Goal: Task Accomplishment & Management: Use online tool/utility

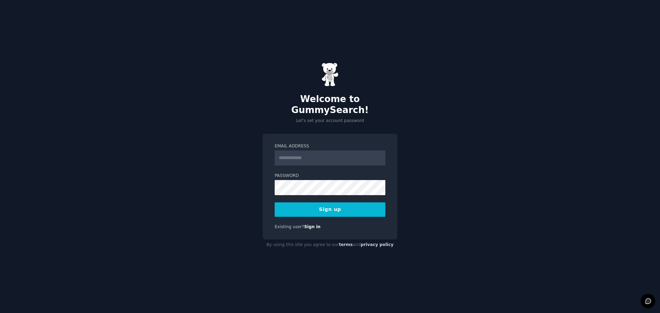
click at [302, 156] on input "Email Address" at bounding box center [330, 158] width 111 height 15
type input "**********"
click at [331, 207] on button "Sign up" at bounding box center [330, 210] width 111 height 14
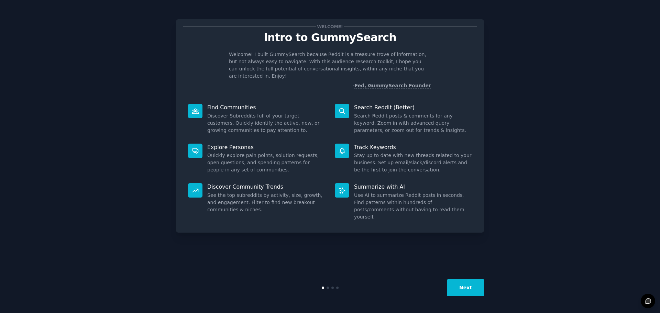
click at [538, 47] on div "Welcome! Intro to GummySearch Welcome! I built GummySearch because Reddit is a …" at bounding box center [330, 157] width 641 height 294
click at [463, 290] on button "Next" at bounding box center [465, 288] width 37 height 17
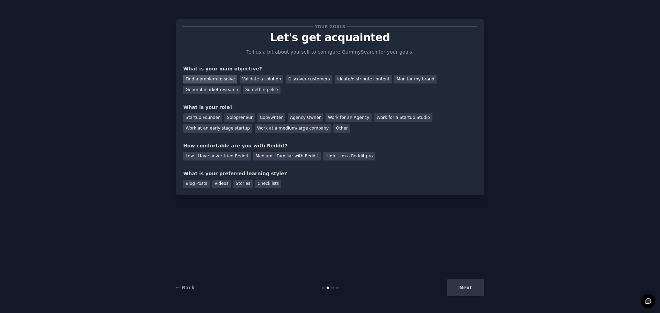
click at [211, 76] on div "Find a problem to solve" at bounding box center [210, 79] width 54 height 9
click at [255, 131] on div "Work at a medium/large company" at bounding box center [293, 128] width 76 height 9
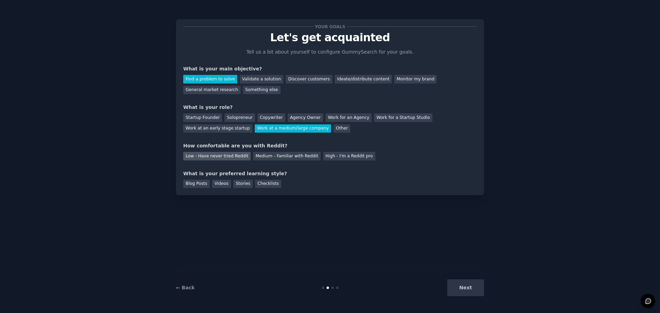
click at [224, 160] on div "Low - Have never tried Reddit" at bounding box center [216, 156] width 67 height 9
click at [216, 185] on div "Videos" at bounding box center [221, 184] width 19 height 9
click at [195, 183] on div "Blog Posts" at bounding box center [196, 184] width 26 height 9
click at [241, 185] on div "Stories" at bounding box center [243, 184] width 19 height 9
click at [258, 186] on div "Checklists" at bounding box center [268, 184] width 26 height 9
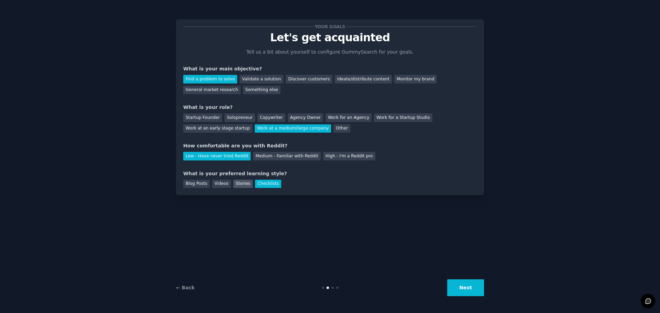
click at [237, 185] on div "Stories" at bounding box center [243, 184] width 19 height 9
click at [461, 294] on button "Next" at bounding box center [465, 288] width 37 height 17
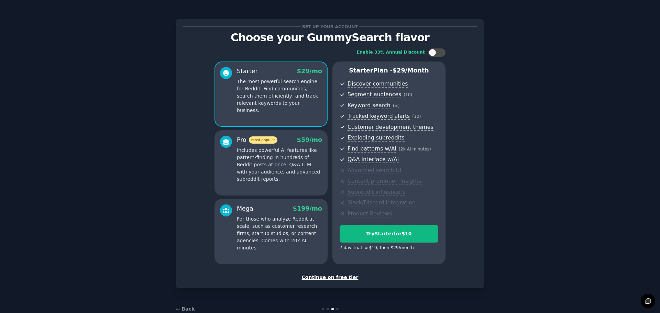
click at [475, 145] on div "Enable 33% Annual Discount Starter $ 29 /mo The most powerful search engine for…" at bounding box center [330, 157] width 294 height 226
click at [338, 277] on div "Continue on free tier" at bounding box center [330, 277] width 294 height 7
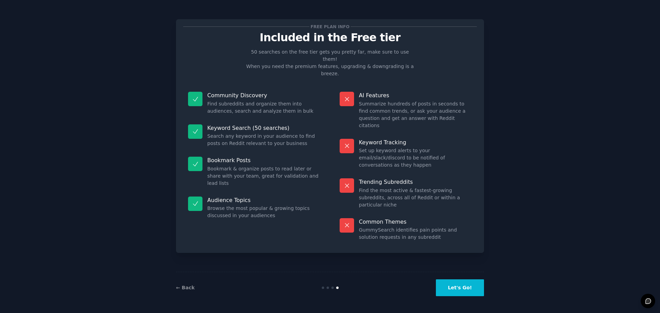
click at [460, 291] on button "Let's Go!" at bounding box center [460, 288] width 48 height 17
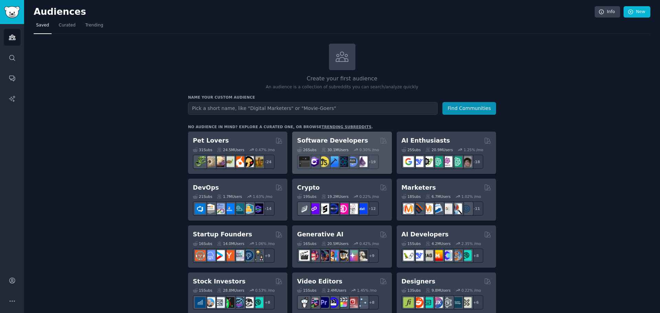
click at [363, 146] on div "26 Sub s 30.1M Users 0.30 % /mo r/Development, r/coolgithubprojects, r/software…" at bounding box center [342, 157] width 90 height 24
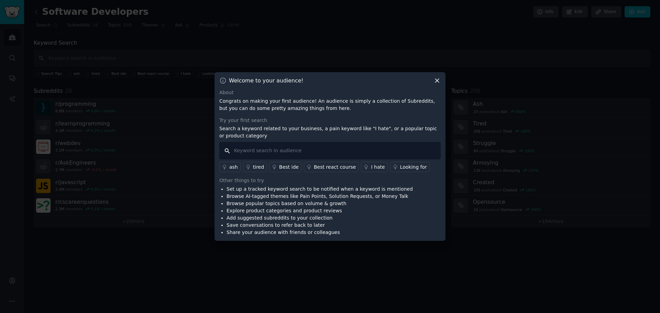
click at [337, 152] on input "text" at bounding box center [329, 151] width 221 height 18
click at [439, 80] on icon at bounding box center [437, 80] width 7 height 7
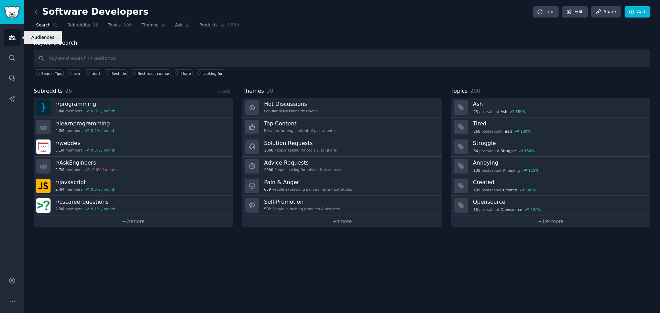
click at [11, 42] on link "Audiences" at bounding box center [12, 37] width 17 height 17
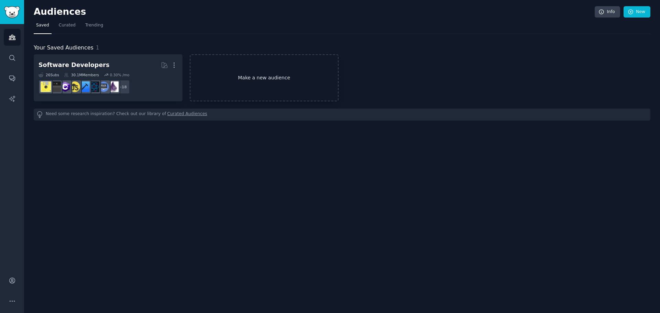
click at [231, 81] on link "Make a new audience" at bounding box center [264, 77] width 149 height 47
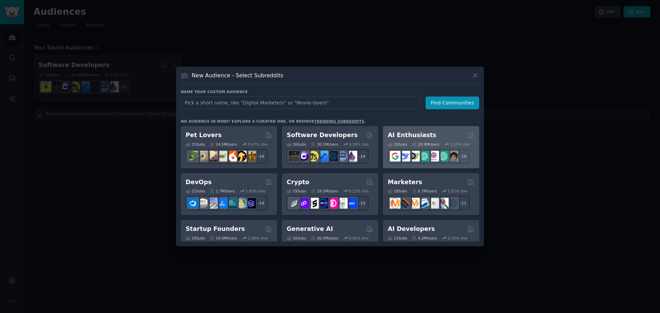
click at [424, 133] on h2 "AI Enthusiasts" at bounding box center [412, 135] width 48 height 9
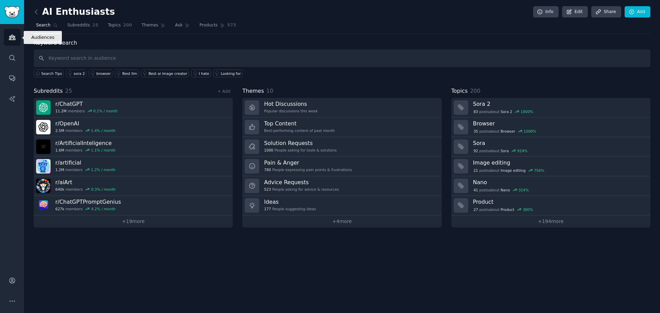
click at [13, 34] on icon "Sidebar" at bounding box center [12, 37] width 7 height 7
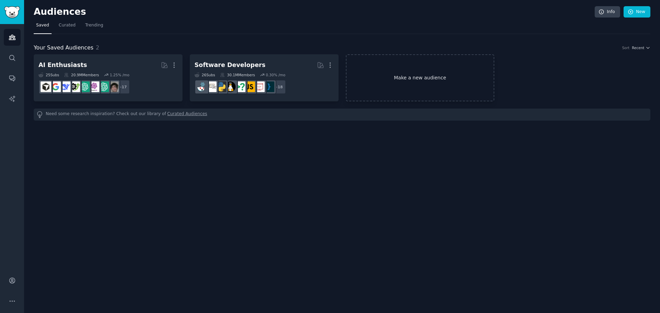
click at [404, 74] on link "Make a new audience" at bounding box center [420, 77] width 149 height 47
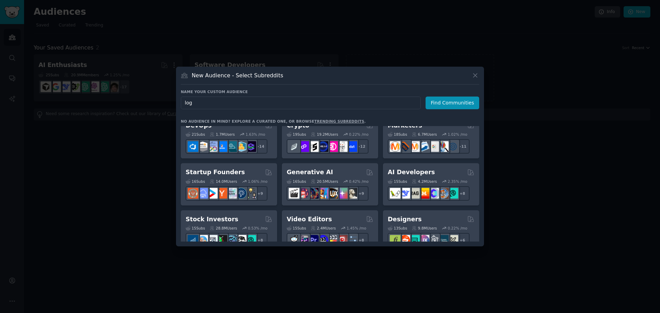
scroll to position [58, 0]
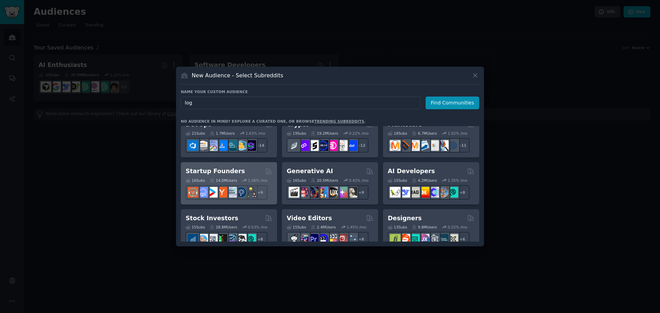
type input "log"
click at [249, 173] on div "Startup Founders" at bounding box center [229, 171] width 87 height 9
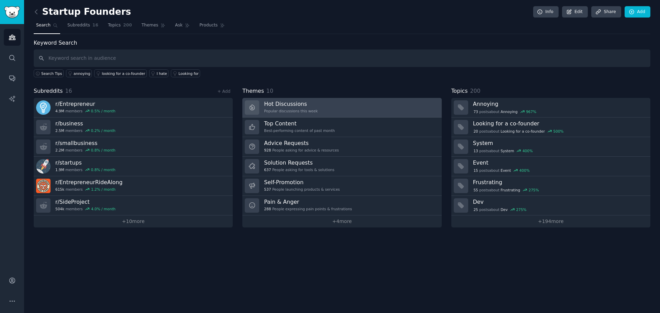
click at [299, 111] on div "Popular discussions this week" at bounding box center [291, 111] width 54 height 5
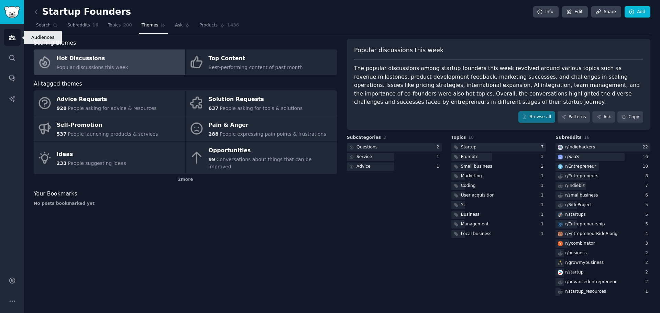
click at [15, 31] on link "Audiences" at bounding box center [12, 37] width 17 height 17
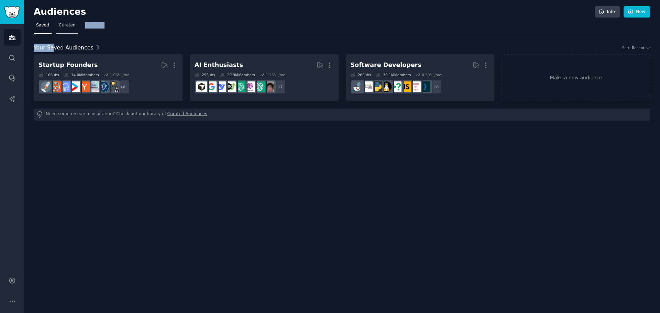
drag, startPoint x: 52, startPoint y: 50, endPoint x: 72, endPoint y: 26, distance: 31.7
click at [72, 26] on div "Audiences Info New Saved Curated Trending Your Saved Audiences 3 Sort Recent St…" at bounding box center [342, 66] width 617 height 113
click at [72, 26] on span "Curated" at bounding box center [67, 25] width 17 height 6
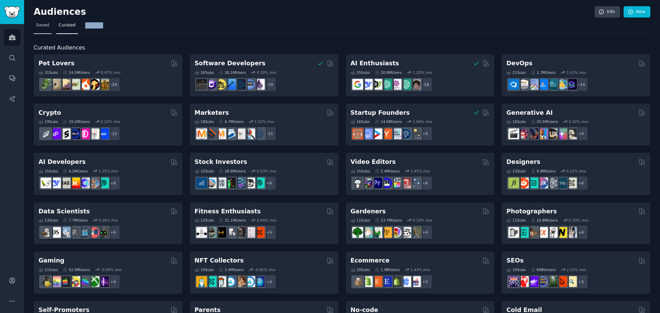
click at [37, 29] on link "Saved" at bounding box center [43, 27] width 18 height 14
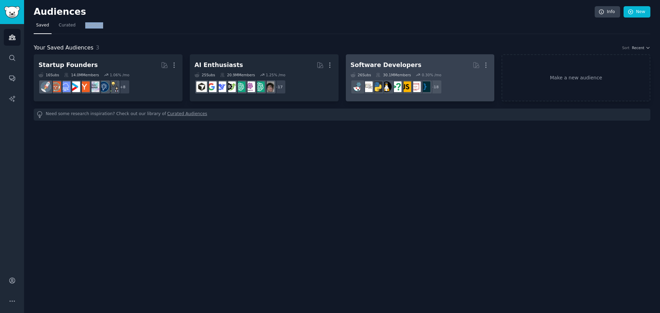
click at [396, 67] on div "Software Developers" at bounding box center [386, 65] width 71 height 9
